Goal: Find specific fact: Find specific fact

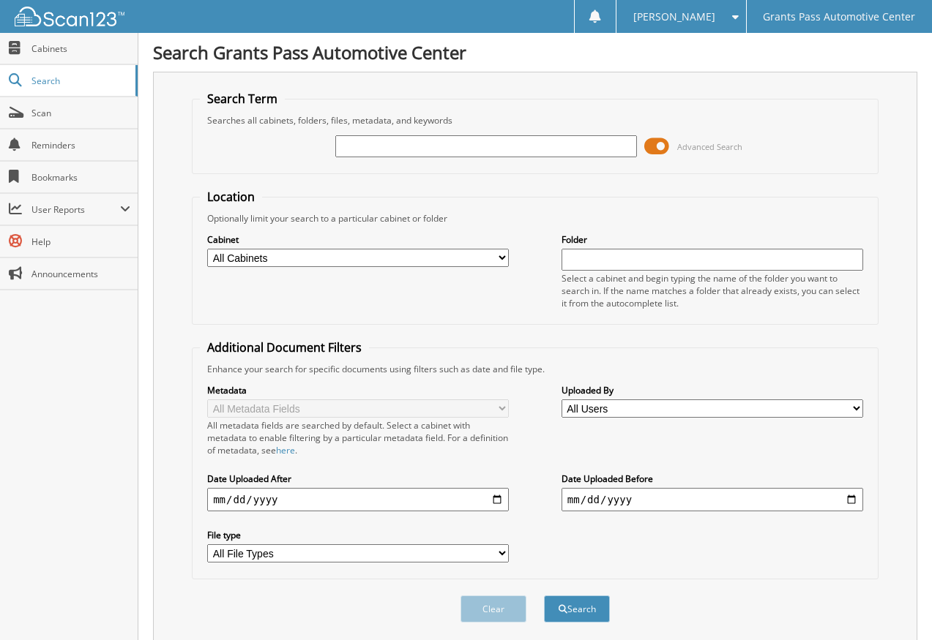
click at [376, 134] on div at bounding box center [485, 146] width 301 height 25
click at [375, 146] on input "text" at bounding box center [485, 146] width 301 height 22
type input "79935"
click at [544, 596] on button "Search" at bounding box center [577, 609] width 66 height 27
click at [560, 614] on span "submit" at bounding box center [562, 609] width 9 height 9
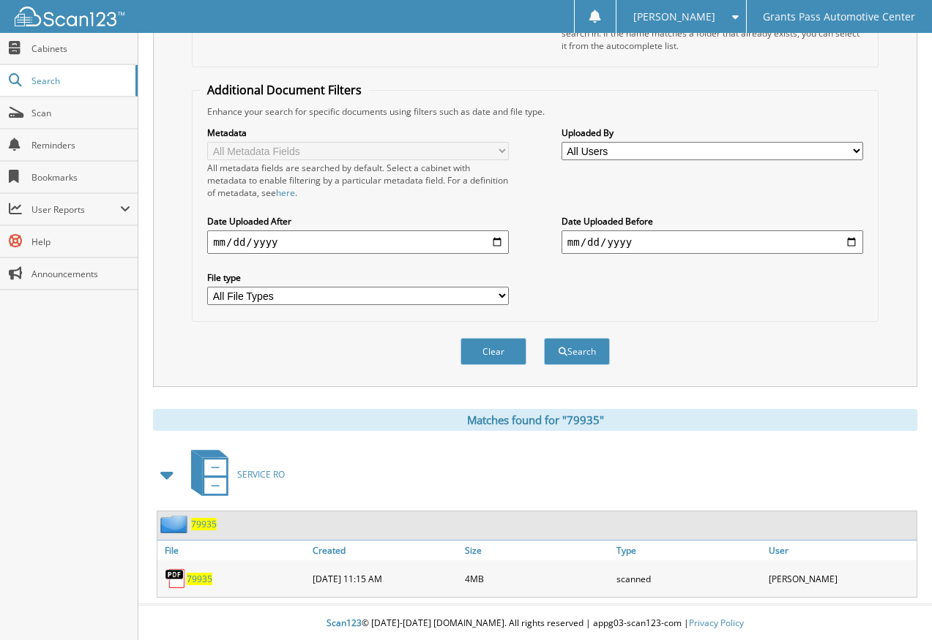
scroll to position [260, 0]
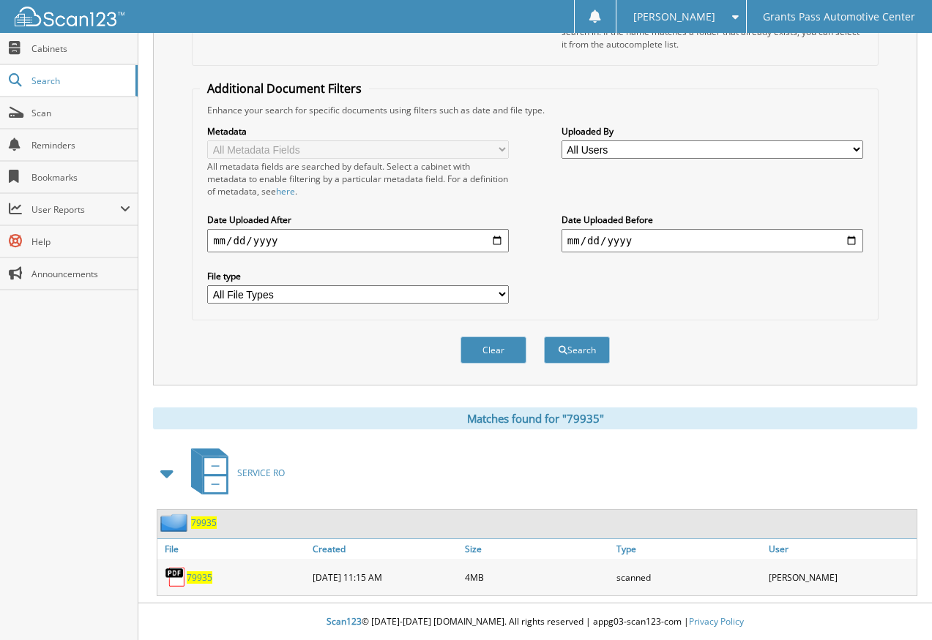
click at [192, 577] on span "79935" at bounding box center [200, 578] width 26 height 12
